Goal: Check status: Check status

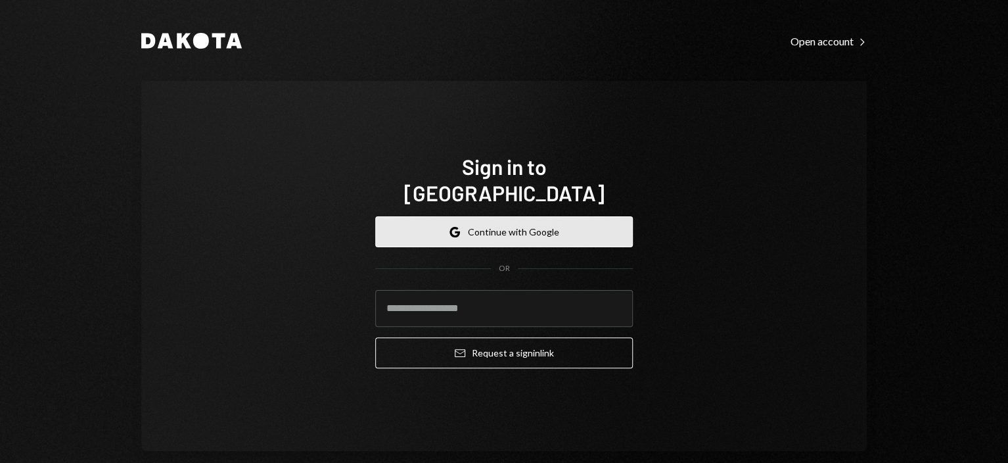
click at [559, 216] on button "Google Continue with Google" at bounding box center [504, 231] width 258 height 31
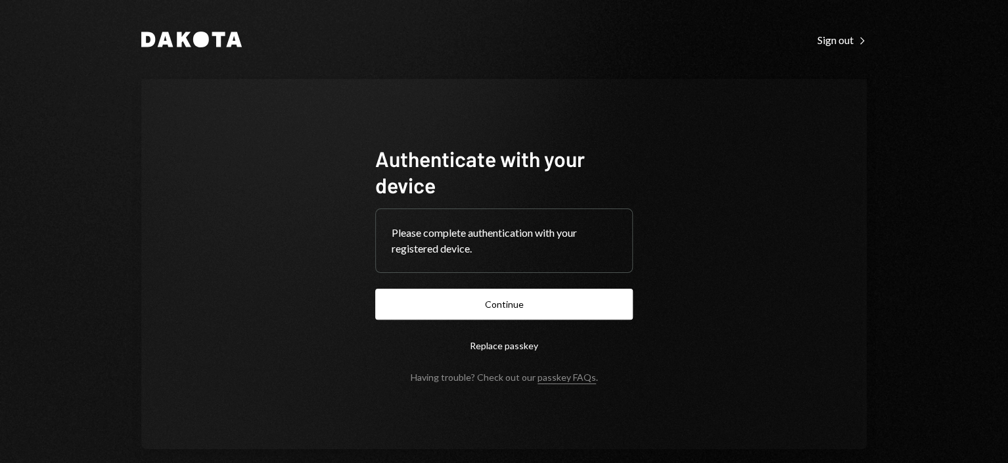
click at [524, 242] on div "Please complete authentication with your registered device." at bounding box center [504, 241] width 225 height 32
click at [520, 296] on button "Continue" at bounding box center [504, 303] width 258 height 31
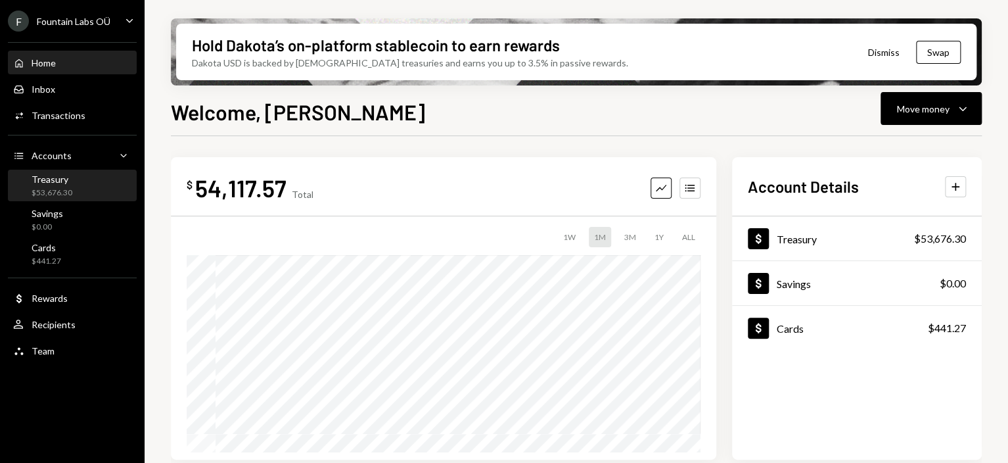
click at [43, 189] on div "$53,676.30" at bounding box center [52, 192] width 41 height 11
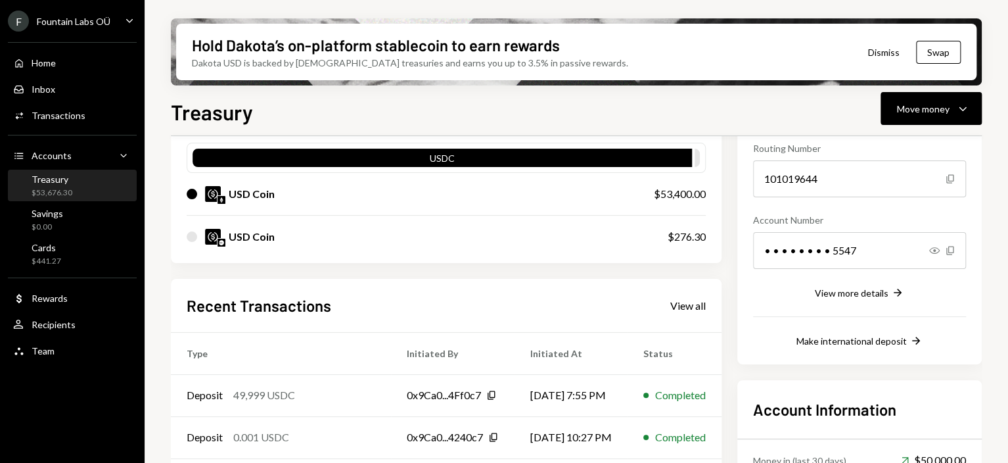
scroll to position [263, 0]
